Goal: Find specific page/section: Find specific page/section

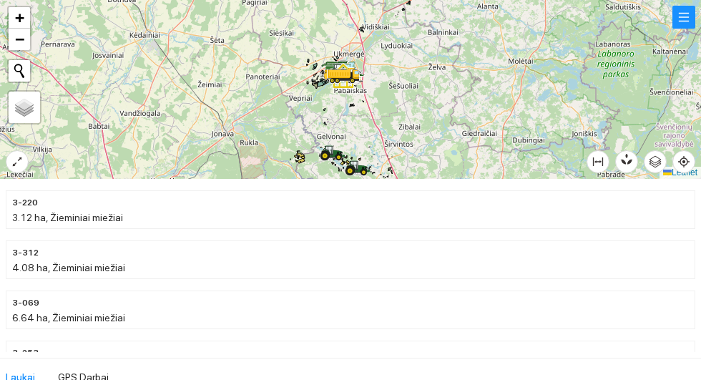
click at [696, 148] on div at bounding box center [350, 89] width 701 height 179
click at [688, 145] on div at bounding box center [350, 89] width 701 height 179
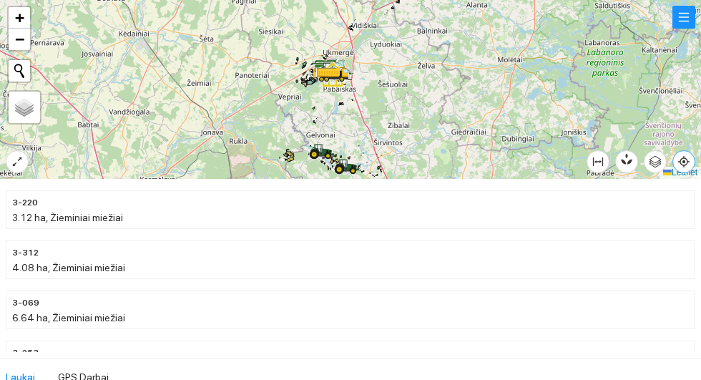
click at [689, 159] on icon "aim" at bounding box center [683, 161] width 11 height 11
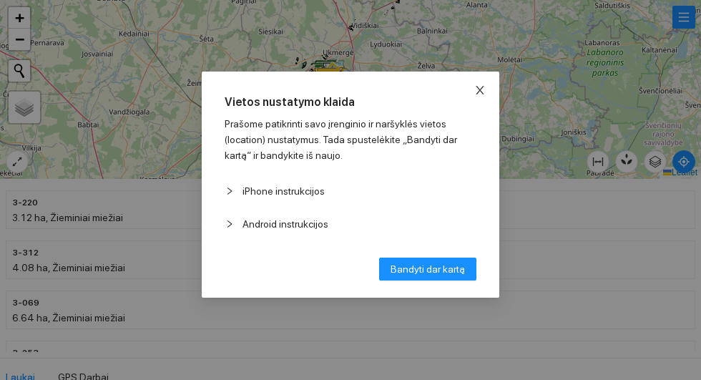
click at [483, 90] on icon "close" at bounding box center [480, 90] width 8 height 9
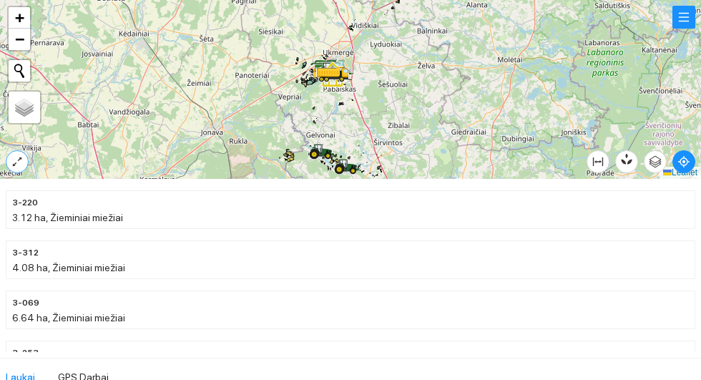
click at [14, 157] on icon "expand-alt" at bounding box center [16, 161] width 11 height 11
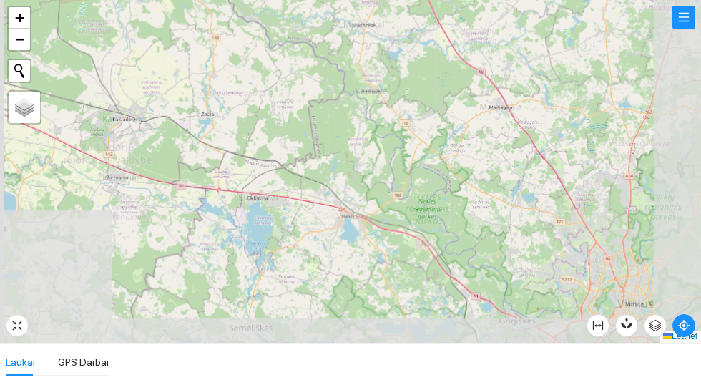
click at [460, 99] on div at bounding box center [350, 171] width 701 height 343
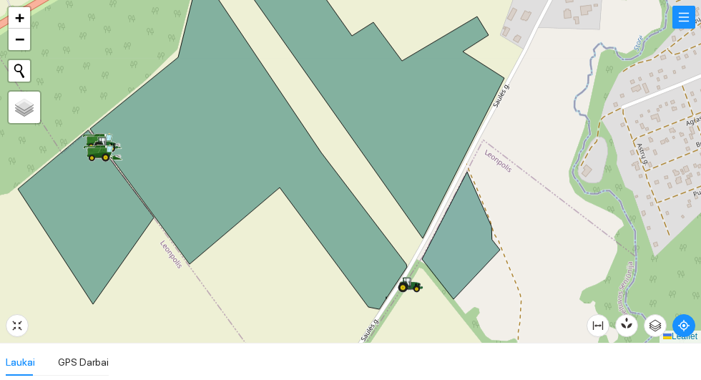
click at [458, 237] on icon at bounding box center [461, 235] width 78 height 127
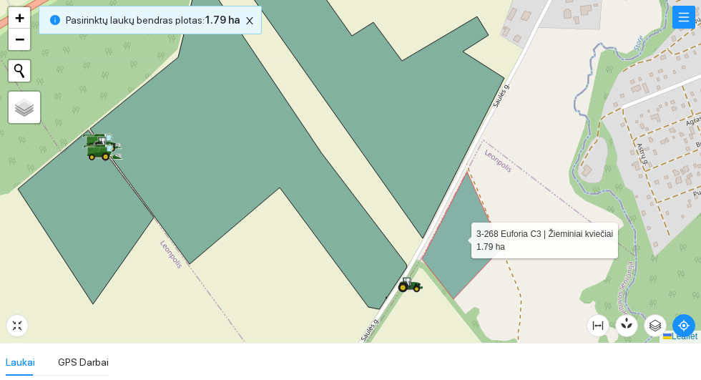
scroll to position [5691, 0]
click at [401, 120] on icon at bounding box center [367, 101] width 275 height 273
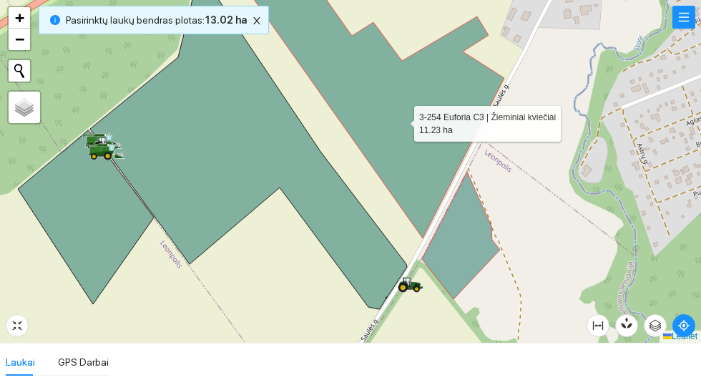
scroll to position [5941, 0]
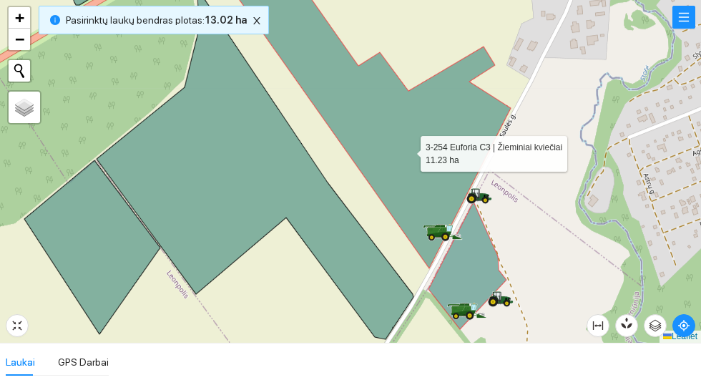
scroll to position [5941, 0]
